Goal: Transaction & Acquisition: Obtain resource

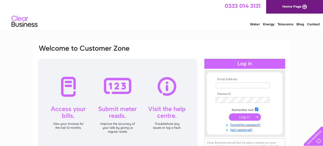
type input "lynn@abercrombyvending.com"
click at [249, 118] on input "submit" at bounding box center [245, 116] width 32 height 7
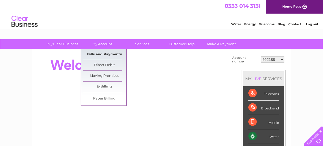
click at [103, 55] on link "Bills and Payments" at bounding box center [104, 54] width 43 height 10
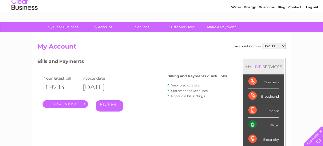
scroll to position [26, 0]
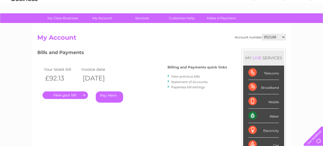
click at [188, 76] on link "View previous bills" at bounding box center [185, 76] width 29 height 4
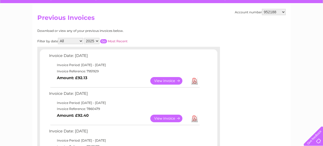
scroll to position [52, 0]
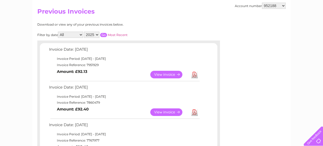
click at [169, 72] on link "View" at bounding box center [170, 75] width 38 height 8
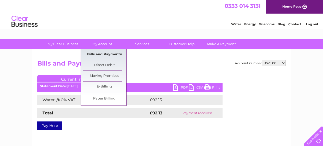
click at [102, 54] on link "Bills and Payments" at bounding box center [104, 54] width 43 height 10
click at [103, 55] on link "Bills and Payments" at bounding box center [104, 54] width 43 height 10
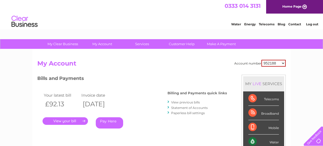
click at [180, 101] on link "View previous bills" at bounding box center [185, 102] width 29 height 4
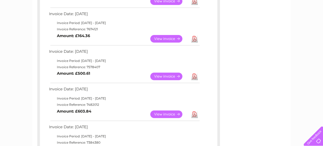
scroll to position [209, 0]
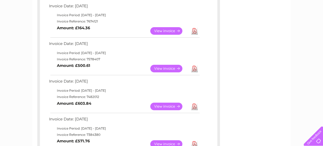
click at [175, 68] on link "View" at bounding box center [170, 69] width 38 height 8
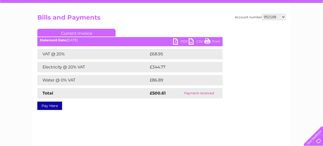
scroll to position [52, 0]
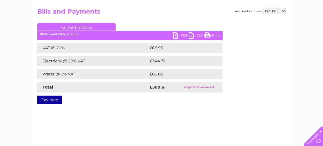
click at [175, 33] on link "PDF" at bounding box center [181, 36] width 16 height 8
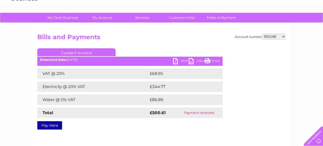
scroll to position [0, 0]
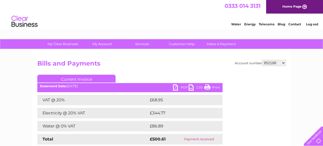
click at [285, 63] on select "952188 954615 954900 30284369" at bounding box center [274, 63] width 24 height 6
select select "30284369"
click at [262, 60] on select "952188 954615 954900 30284369" at bounding box center [274, 63] width 24 height 6
click at [284, 63] on select "952188 954615 954900 30284369" at bounding box center [274, 63] width 24 height 6
select select "954900"
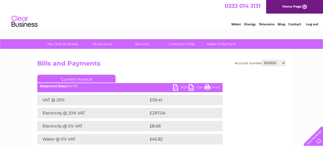
click at [262, 60] on select "952188 954615 954900 30284369" at bounding box center [274, 63] width 24 height 6
click at [163, 63] on h2 "Bills and Payments" at bounding box center [161, 65] width 249 height 10
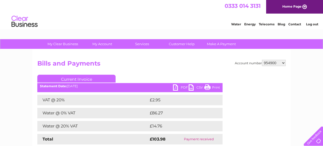
click at [285, 62] on select "952188 954615 954900 30284369" at bounding box center [274, 63] width 24 height 6
select select "954615"
click at [262, 60] on select "952188 954615 954900 30284369" at bounding box center [274, 63] width 24 height 6
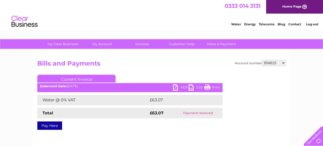
click at [285, 62] on select "952188 954615 954900 30284369" at bounding box center [274, 63] width 24 height 6
select select "952188"
click at [262, 60] on select "952188 954615 954900 30284369" at bounding box center [274, 63] width 24 height 6
click at [124, 60] on h2 "Bills and Payments" at bounding box center [161, 65] width 249 height 10
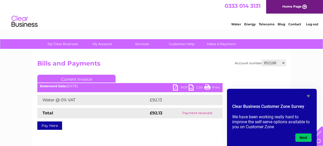
click at [282, 60] on select "952188 954615 954900 30284369" at bounding box center [274, 63] width 24 height 6
click at [262, 60] on select "952188 954615 954900 30284369" at bounding box center [274, 63] width 24 height 6
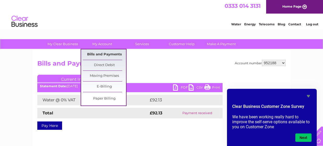
click at [99, 54] on link "Bills and Payments" at bounding box center [104, 54] width 43 height 10
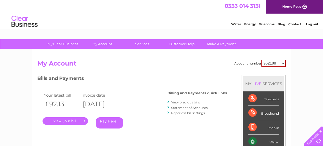
click at [64, 121] on link "." at bounding box center [65, 121] width 45 height 8
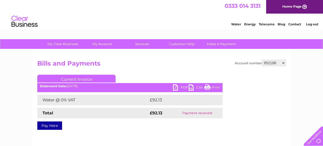
click at [174, 85] on link "PDF" at bounding box center [181, 88] width 16 height 8
click at [280, 61] on select "952188 954615 954900 30284369" at bounding box center [274, 63] width 24 height 6
select select "954615"
click at [262, 60] on select "952188 954615 954900 30284369" at bounding box center [274, 63] width 24 height 6
click at [98, 42] on link "My Account" at bounding box center [102, 44] width 43 height 10
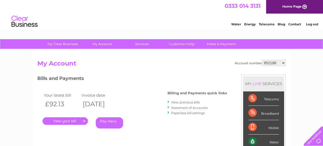
click at [284, 61] on select "952188 954615 954900 30284369" at bounding box center [274, 63] width 24 height 6
select select "954615"
click at [262, 60] on select "952188 954615 954900 30284369" at bounding box center [274, 63] width 24 height 6
click at [69, 120] on link "." at bounding box center [65, 121] width 45 height 8
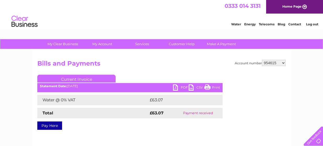
click at [173, 86] on div "Statement Date: 11/08/2025" at bounding box center [130, 86] width 186 height 4
click at [176, 87] on link "PDF" at bounding box center [181, 88] width 16 height 8
